Goal: Browse casually: Explore the website without a specific task or goal

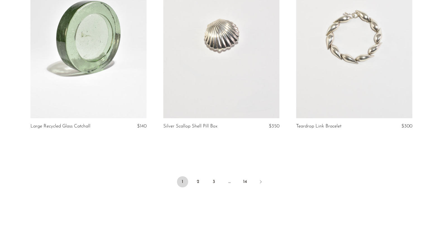
scroll to position [2159, 0]
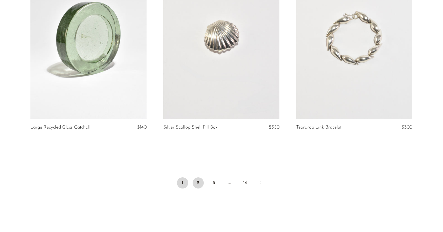
click at [197, 186] on link "2" at bounding box center [198, 182] width 11 height 11
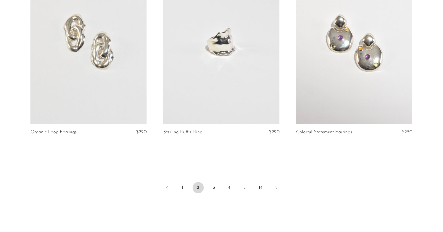
scroll to position [2155, 0]
click at [212, 185] on link "3" at bounding box center [213, 187] width 11 height 11
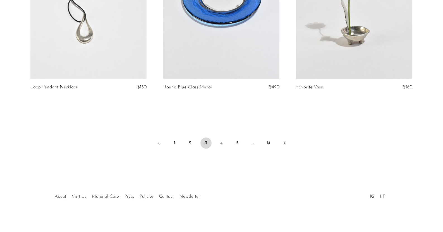
scroll to position [2204, 0]
click at [224, 142] on link "4" at bounding box center [221, 143] width 11 height 11
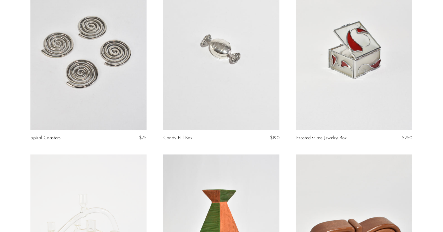
scroll to position [1196, 0]
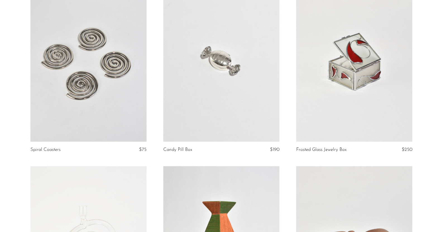
click at [83, 83] on link at bounding box center [88, 60] width 116 height 162
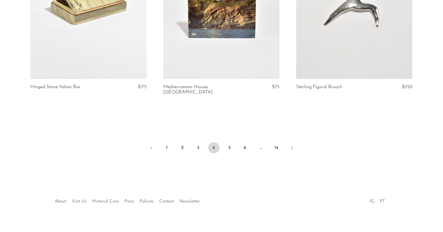
scroll to position [2194, 0]
click at [229, 143] on link "5" at bounding box center [229, 148] width 11 height 11
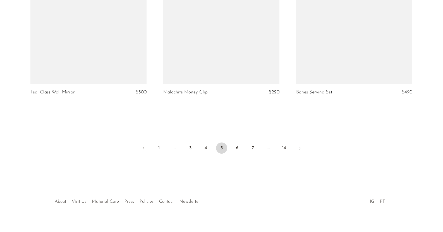
scroll to position [2199, 0]
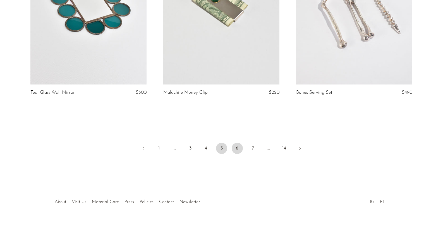
click at [237, 143] on link "6" at bounding box center [237, 148] width 11 height 11
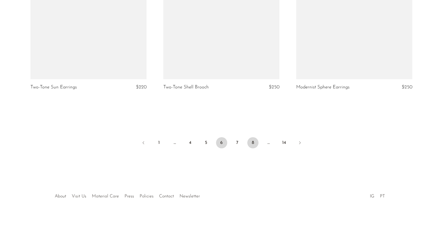
scroll to position [2199, 0]
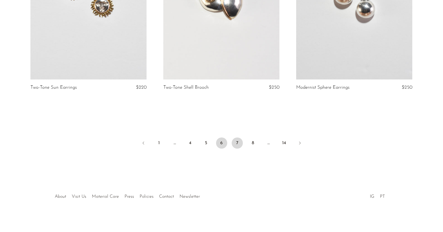
click at [237, 140] on link "7" at bounding box center [237, 143] width 11 height 11
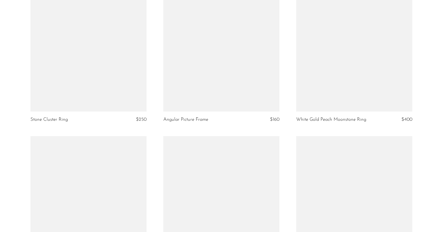
scroll to position [1041, 0]
